Goal: Find specific page/section: Find specific page/section

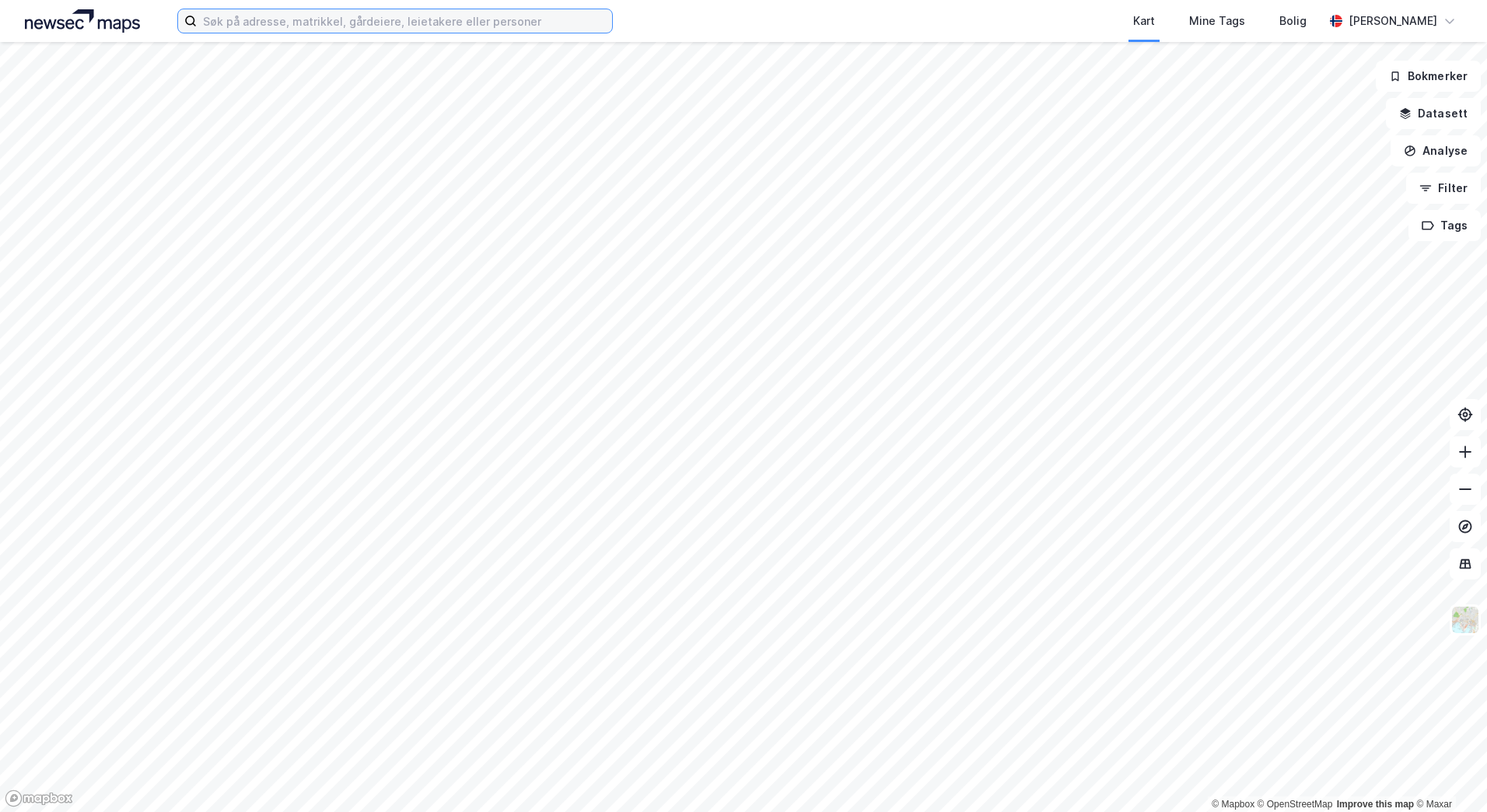
click at [370, 19] on input at bounding box center [404, 21] width 416 height 23
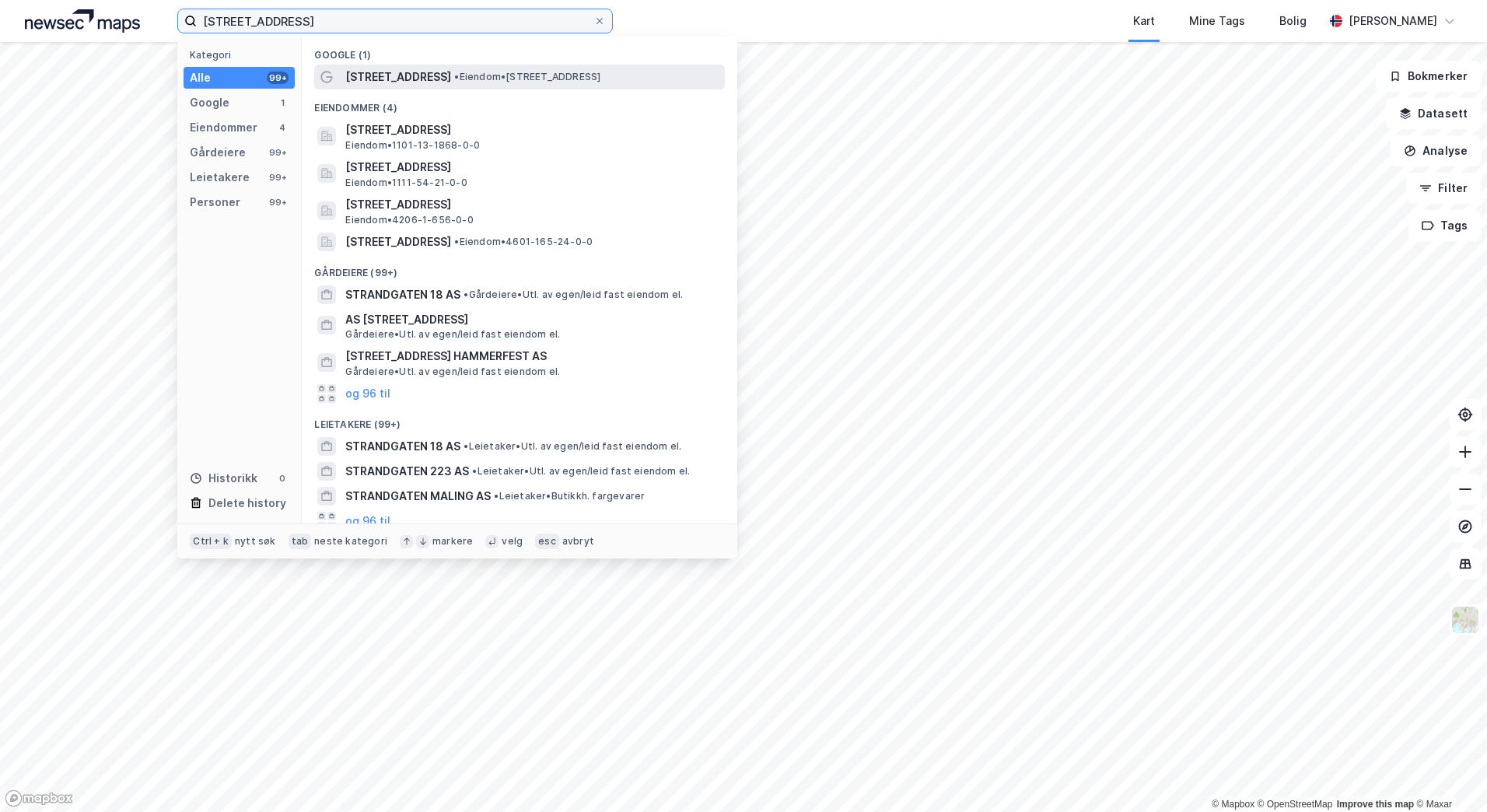
type input "[STREET_ADDRESS]"
click at [398, 77] on span "[STREET_ADDRESS]" at bounding box center [398, 77] width 106 height 19
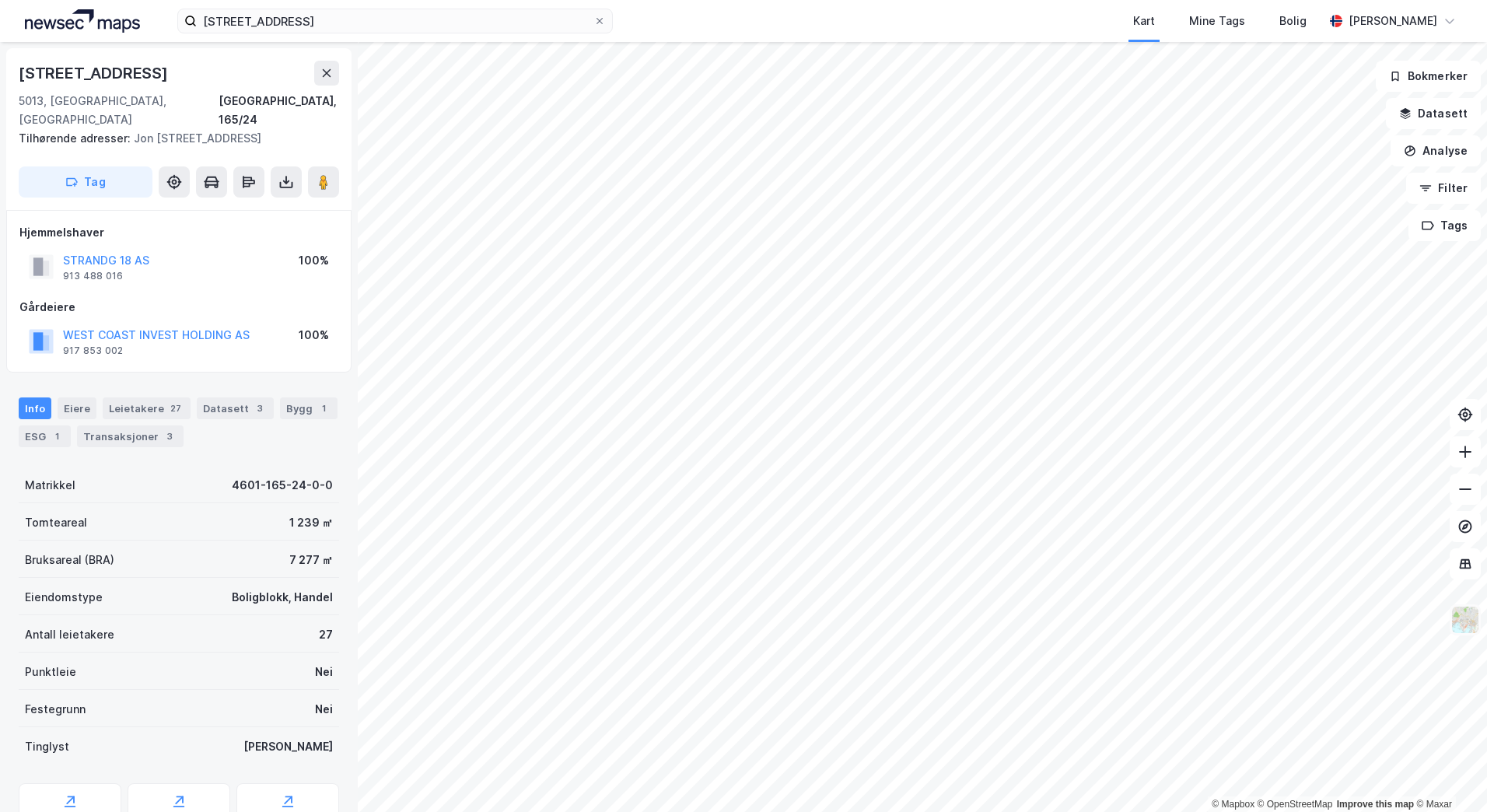
click at [1476, 617] on img at bounding box center [1465, 620] width 29 height 29
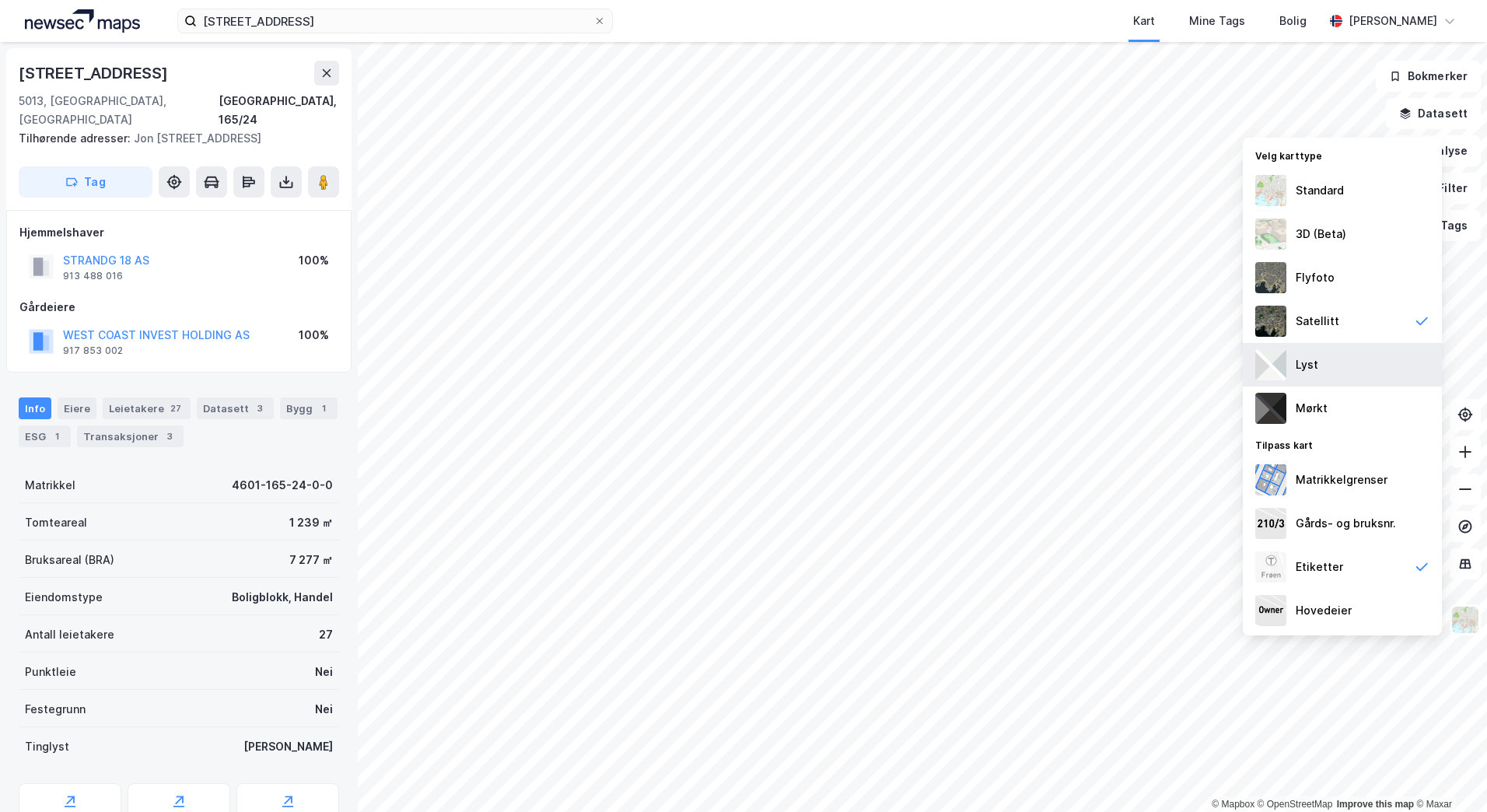
click at [1335, 358] on div "Lyst" at bounding box center [1343, 364] width 200 height 43
click at [1334, 202] on div "Standard" at bounding box center [1343, 191] width 200 height 43
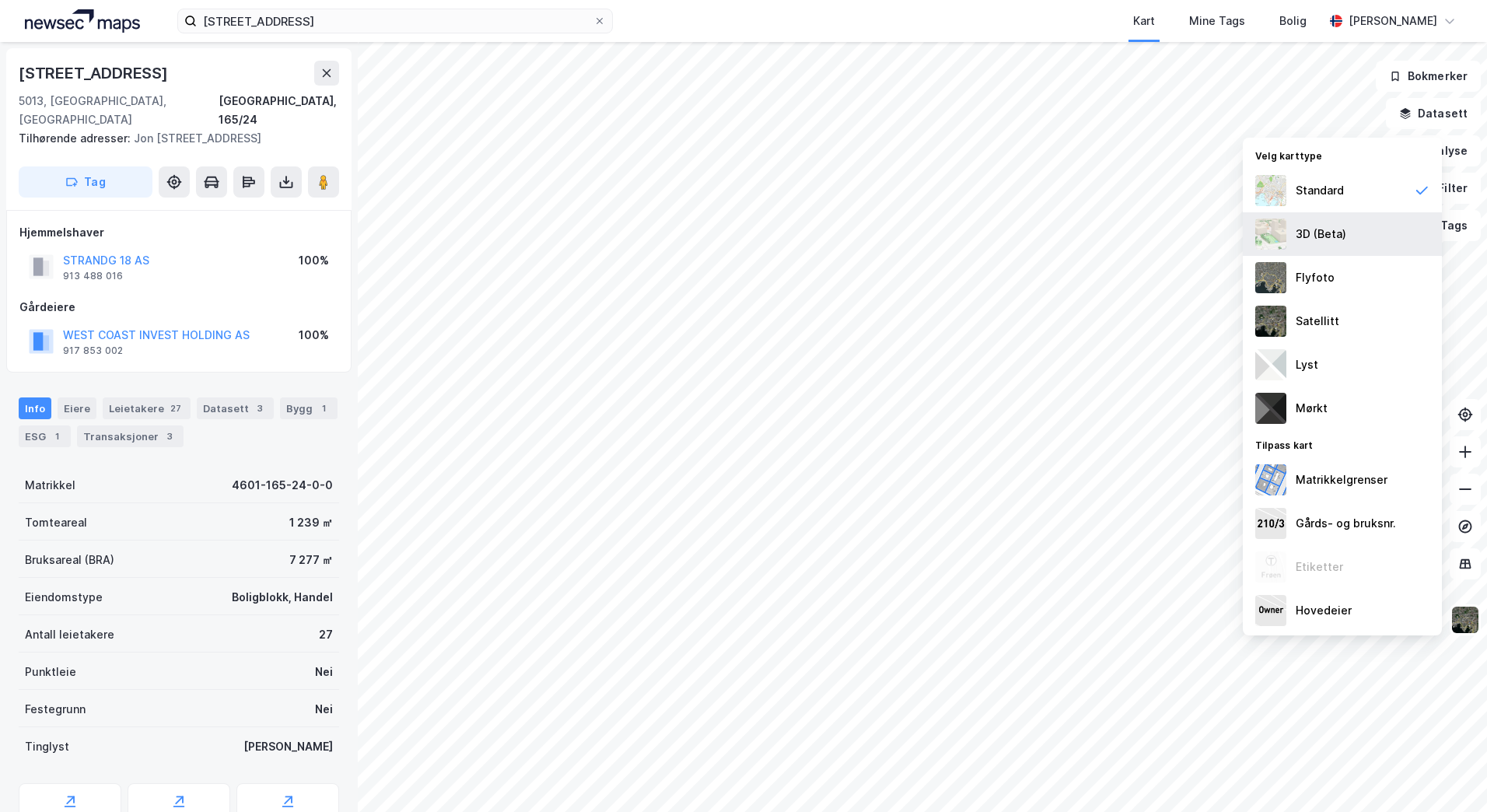
click at [1327, 235] on div "3D (Beta)" at bounding box center [1321, 234] width 50 height 19
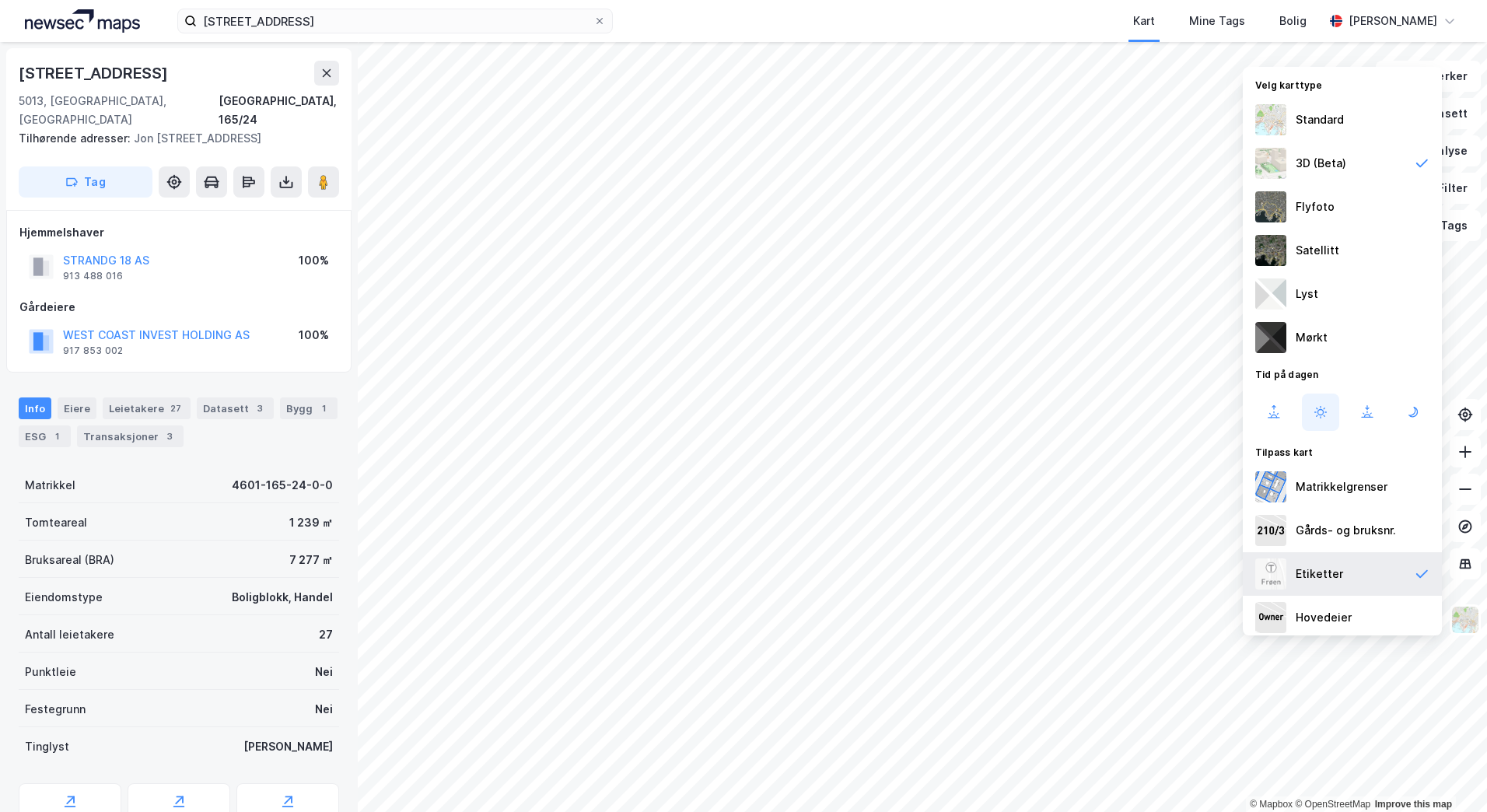
click at [1390, 576] on div "Etiketter" at bounding box center [1343, 574] width 200 height 43
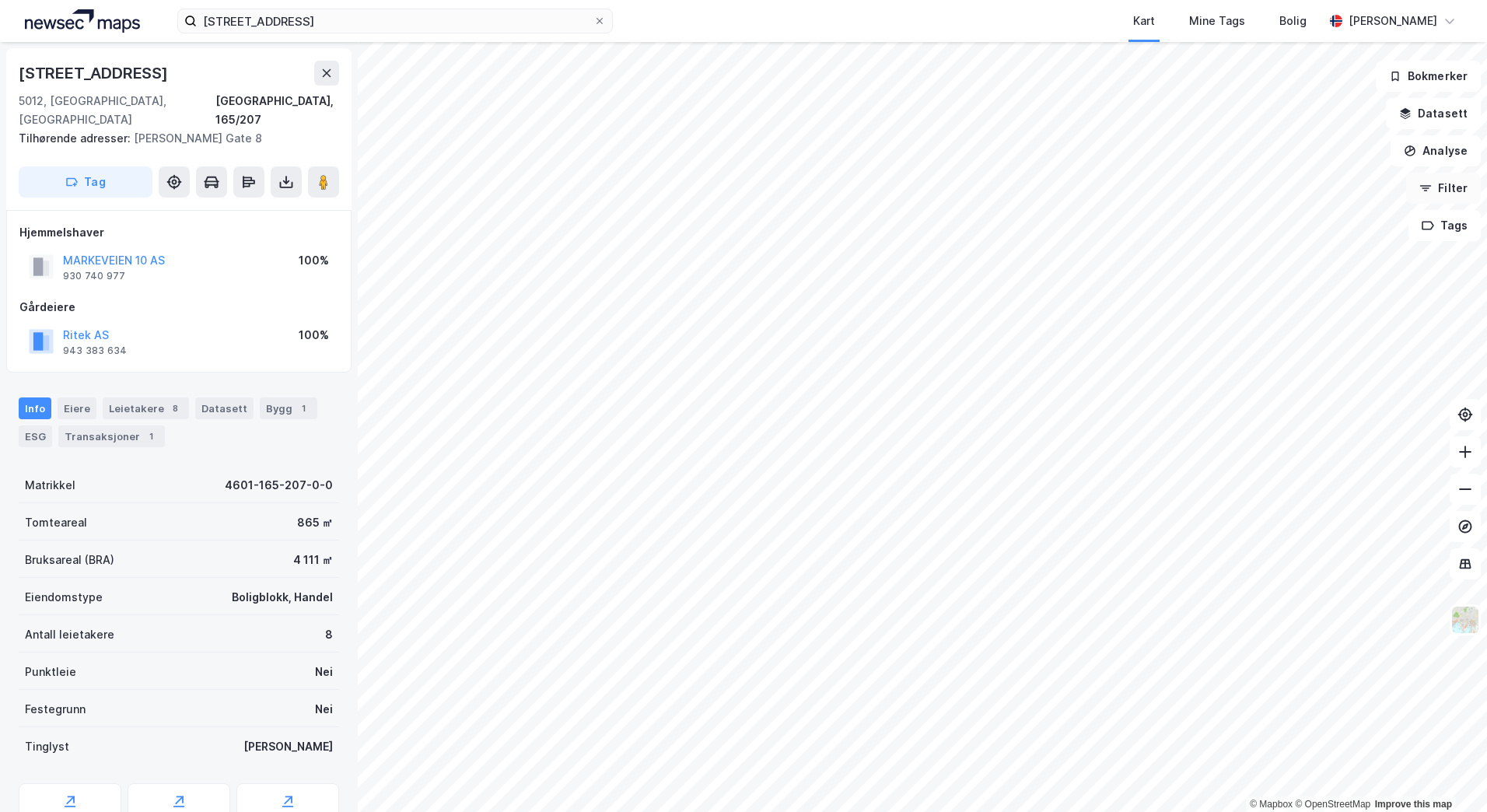
click at [1453, 192] on button "Filter" at bounding box center [1444, 188] width 75 height 31
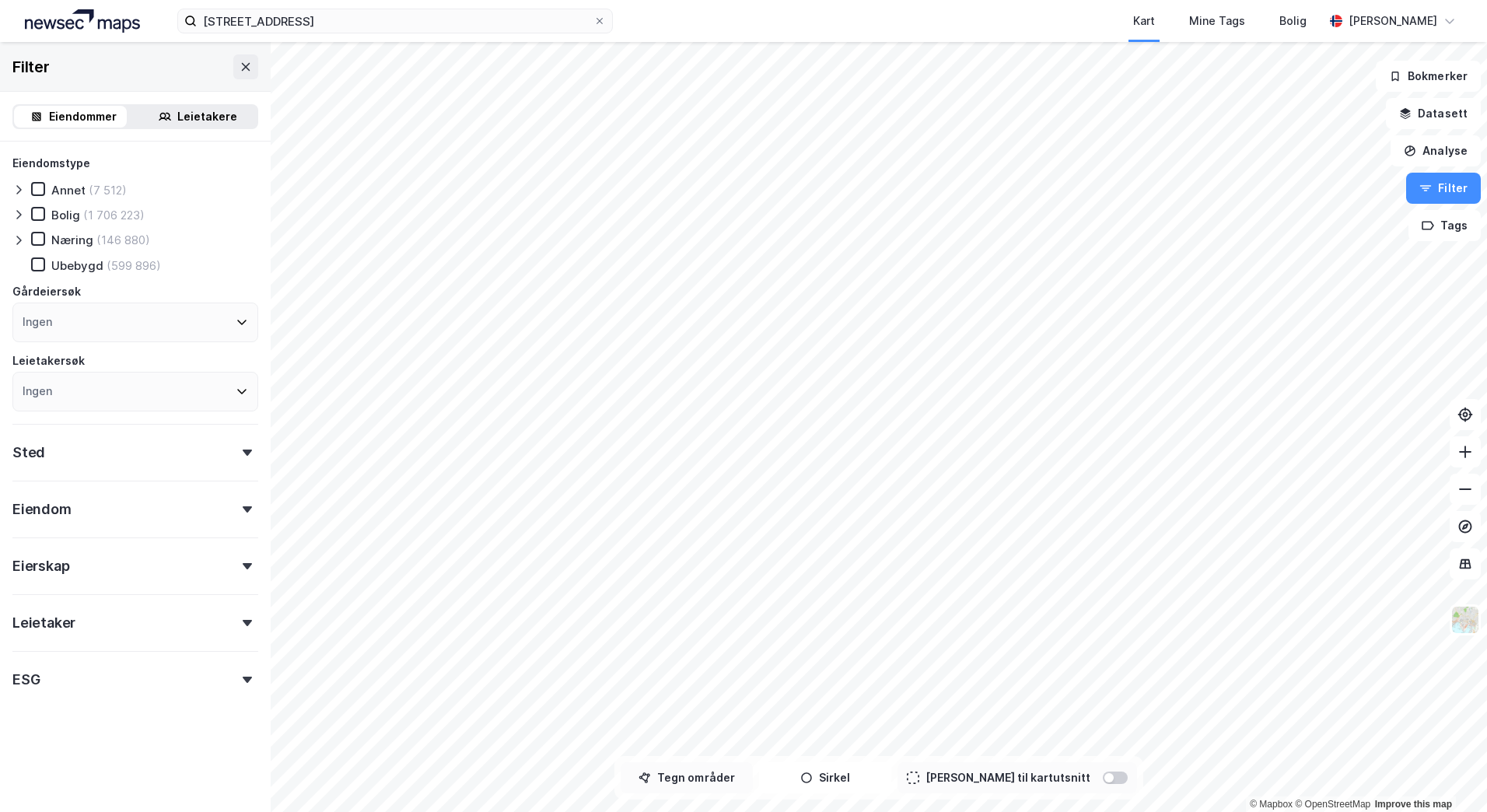
click at [683, 779] on button "Tegn områder" at bounding box center [686, 778] width 132 height 31
click at [1443, 229] on button "Tags" at bounding box center [1444, 226] width 72 height 31
click at [1436, 228] on button "Tags" at bounding box center [1444, 226] width 72 height 31
click at [1455, 186] on button "Filter" at bounding box center [1444, 188] width 75 height 31
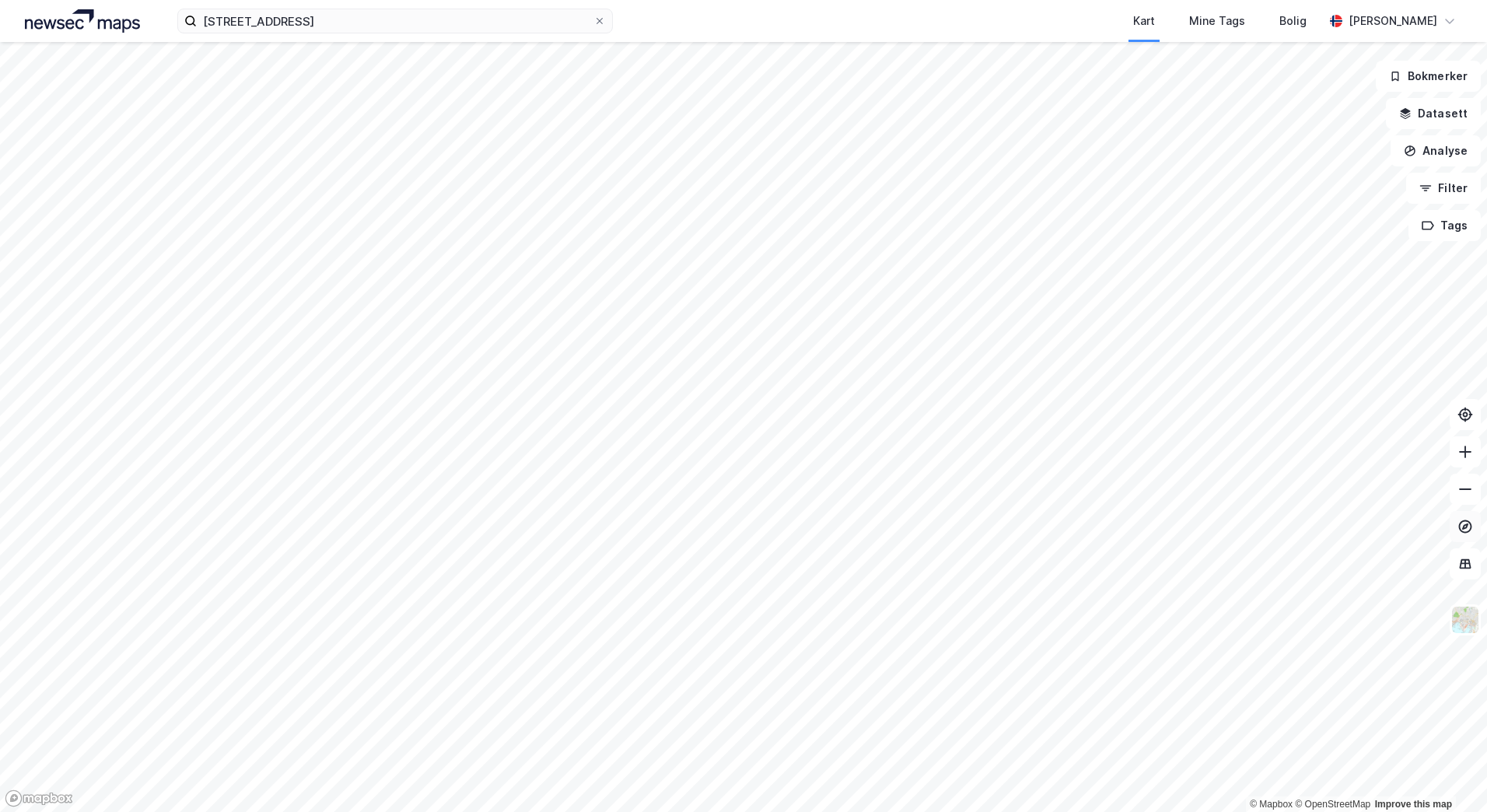
click at [1465, 529] on icon at bounding box center [1465, 527] width 16 height 16
click at [1466, 563] on icon at bounding box center [1466, 563] width 10 height 2
click at [1466, 618] on img at bounding box center [1465, 620] width 29 height 29
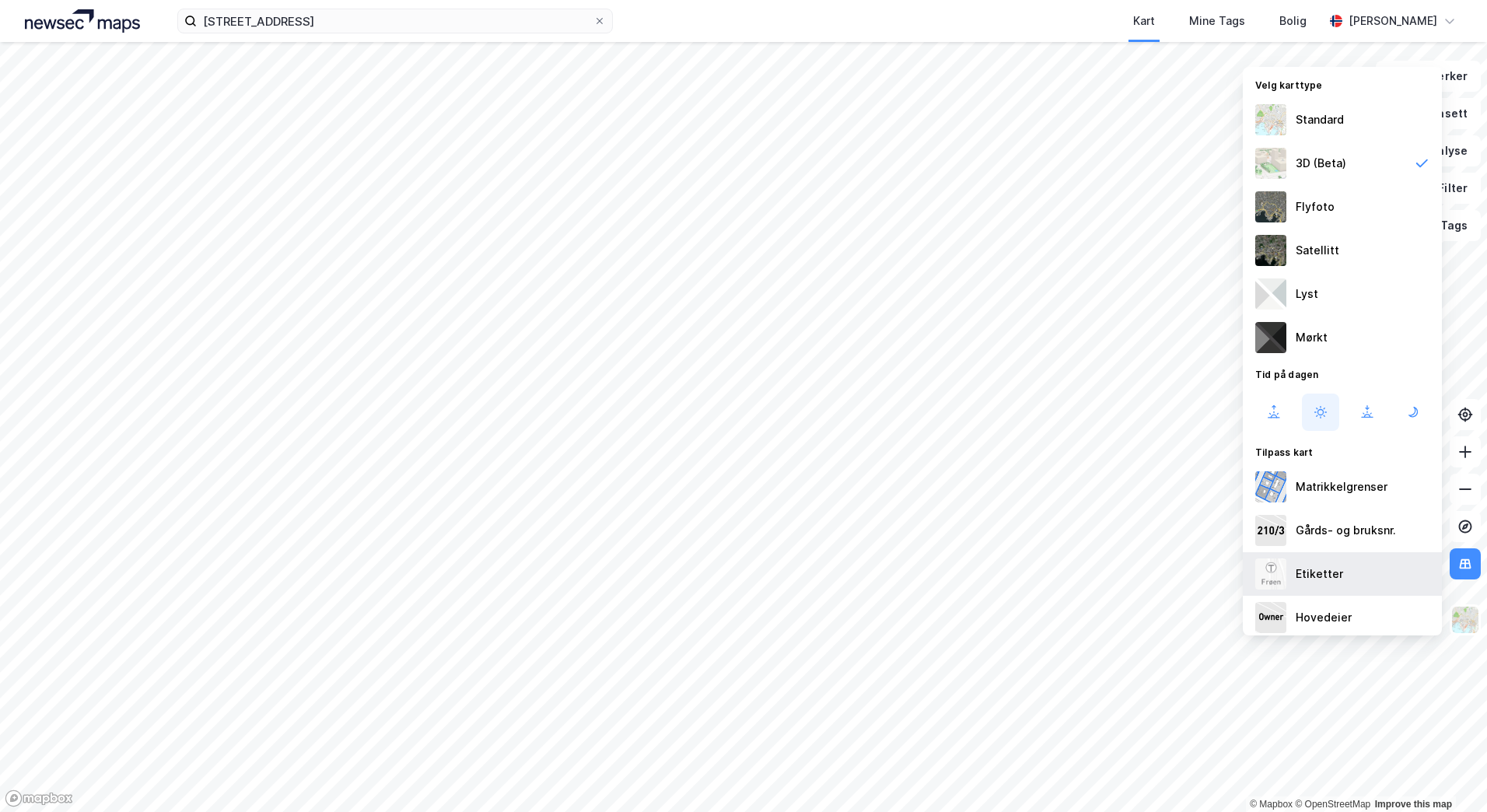
click at [1300, 588] on div "Etiketter" at bounding box center [1343, 574] width 200 height 43
click at [1466, 566] on icon at bounding box center [1465, 564] width 16 height 16
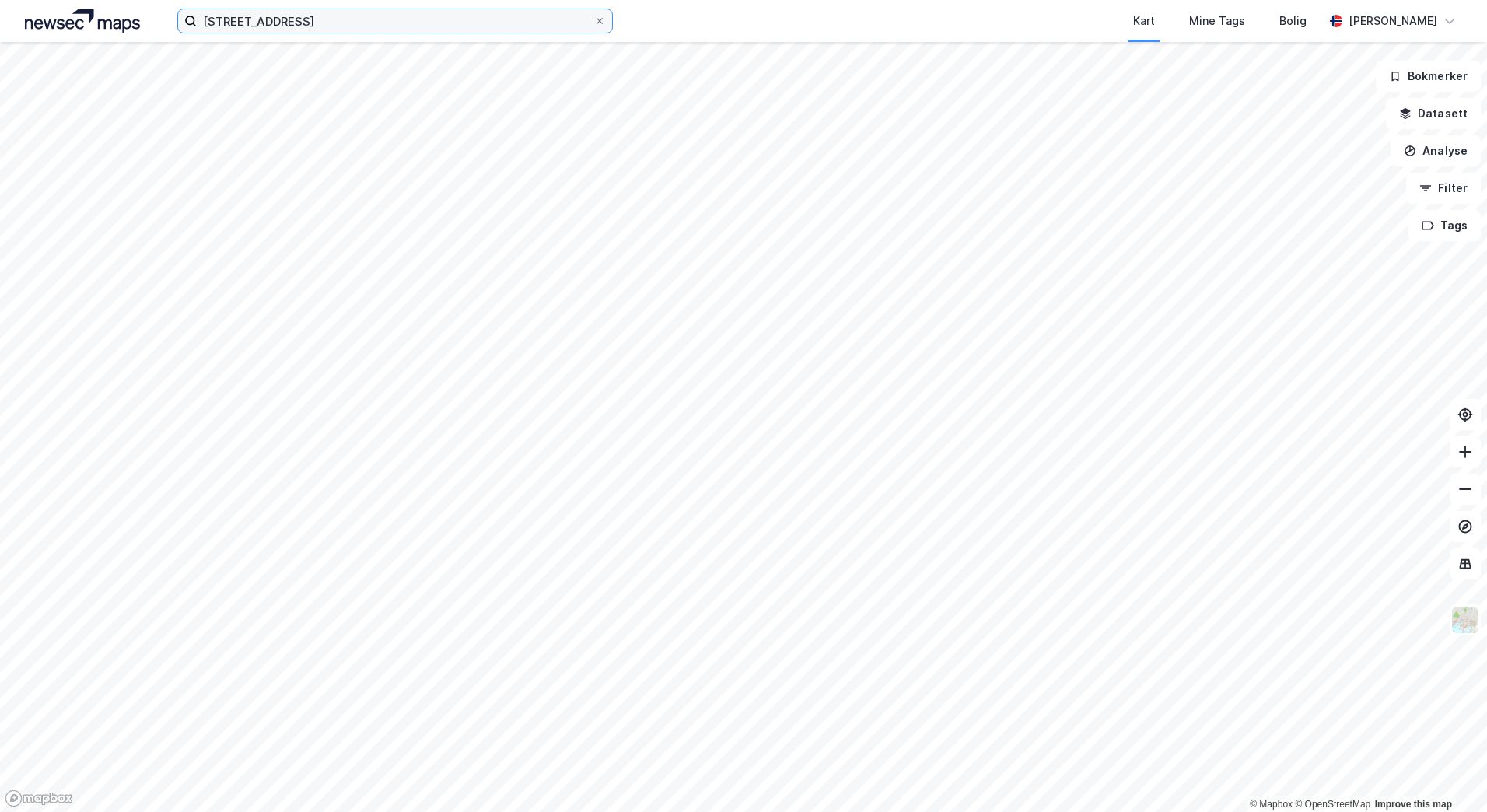
click at [385, 23] on input "[STREET_ADDRESS]" at bounding box center [395, 21] width 396 height 23
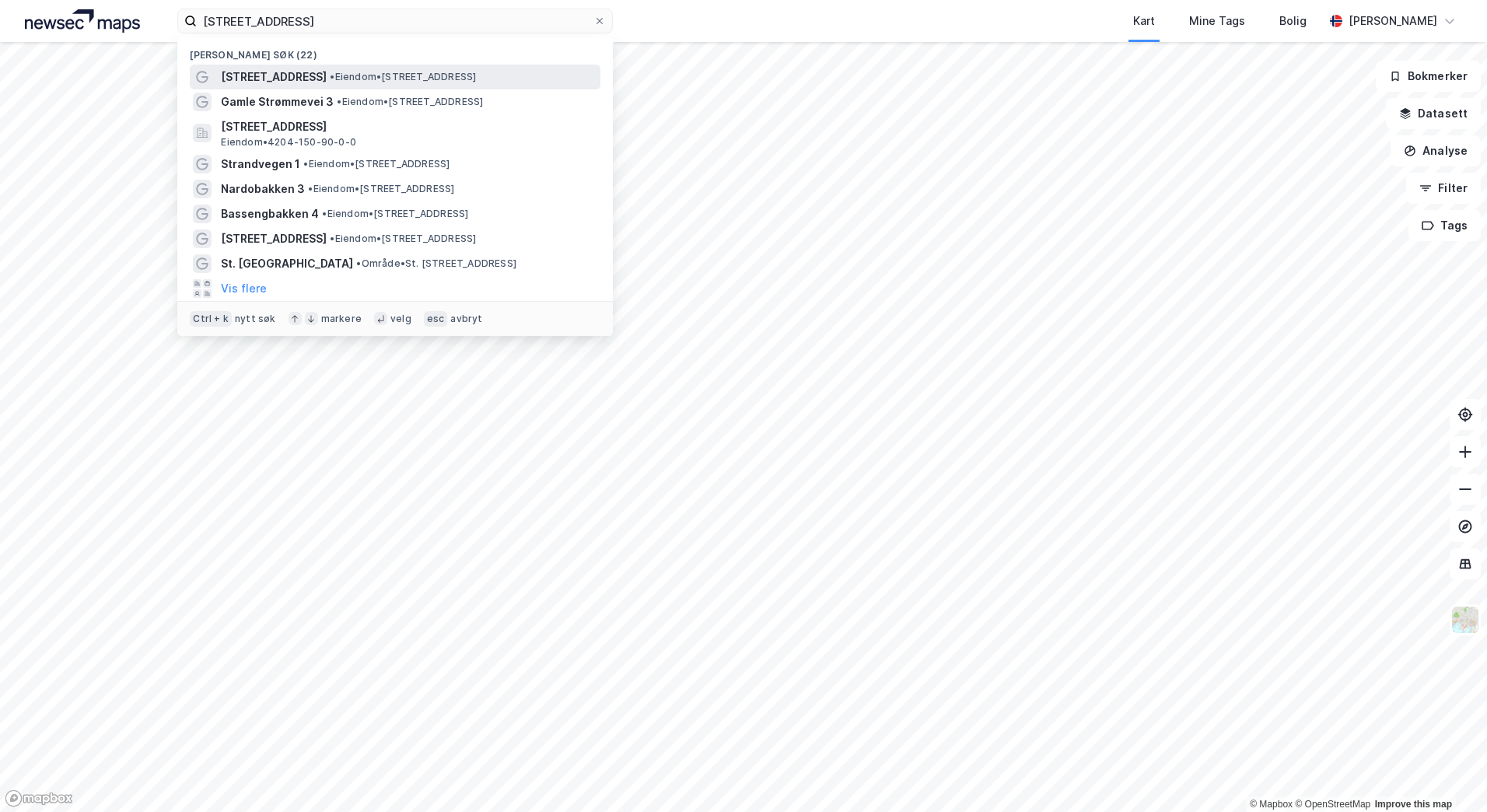
click at [330, 75] on span "• Eiendom • [STREET_ADDRESS]" at bounding box center [403, 77] width 147 height 12
